Goal: Information Seeking & Learning: Learn about a topic

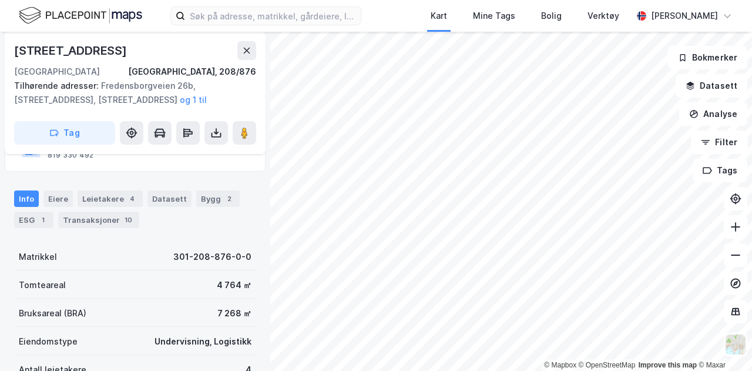
scroll to position [118, 0]
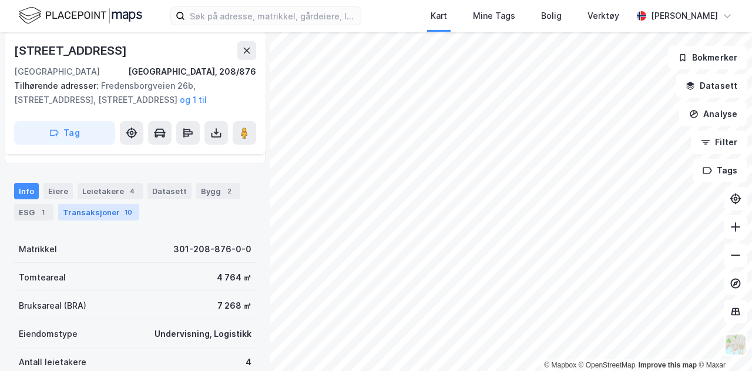
click at [83, 208] on div "Transaksjoner 10" at bounding box center [98, 212] width 81 height 16
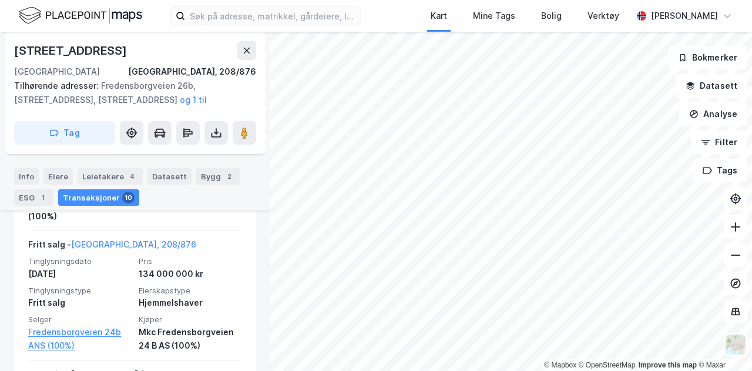
scroll to position [1635, 0]
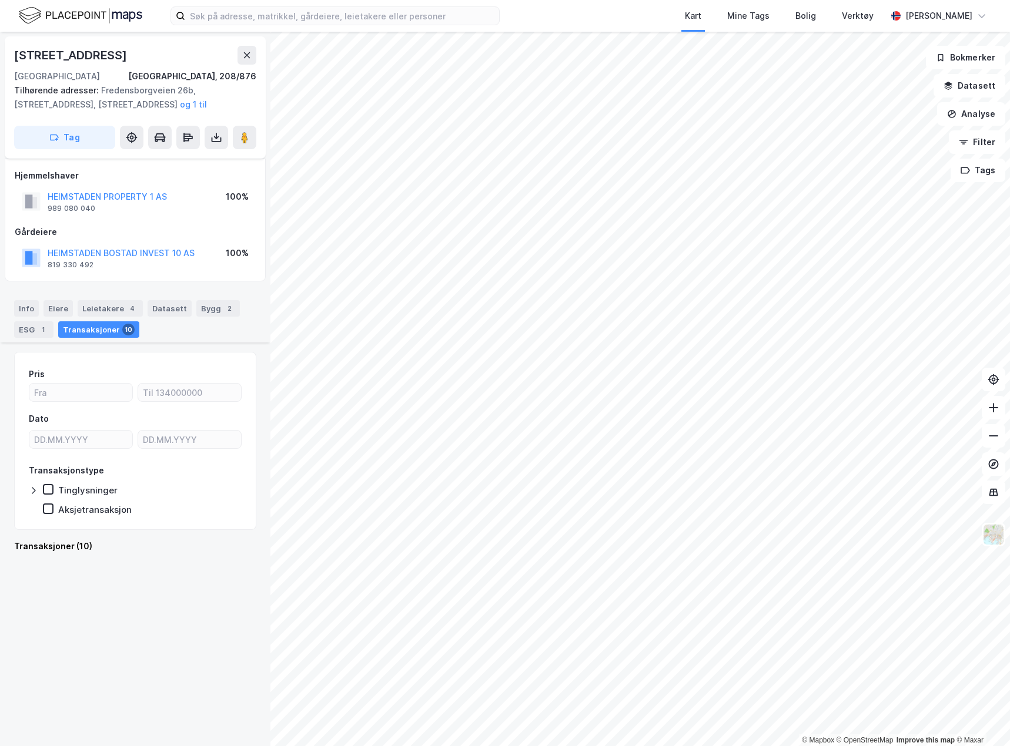
scroll to position [1437, 0]
